Goal: Information Seeking & Learning: Learn about a topic

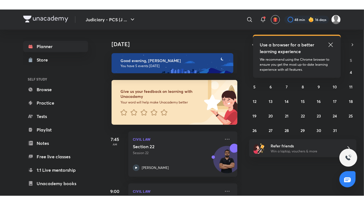
scroll to position [197, 5]
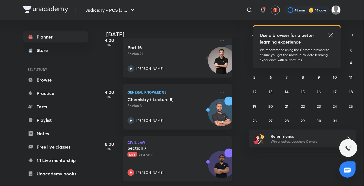
click at [132, 170] on icon at bounding box center [130, 172] width 7 height 7
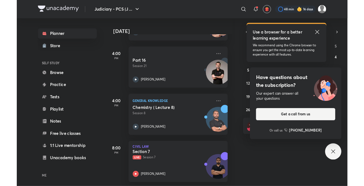
scroll to position [179, 5]
